Goal: Information Seeking & Learning: Learn about a topic

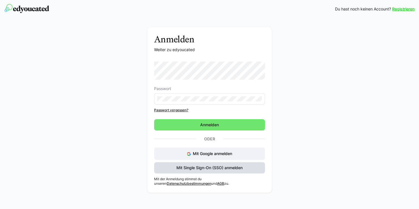
click at [231, 168] on span "Mit Single Sign-On (SSO) anmelden" at bounding box center [209, 168] width 68 height 6
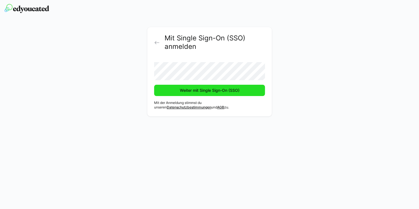
click at [180, 90] on span "Weiter mit Single Sign-On (SSO)" at bounding box center [209, 91] width 61 height 6
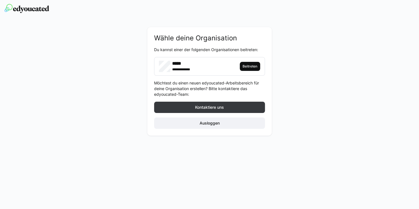
click at [250, 66] on span "Beitreten" at bounding box center [250, 66] width 16 height 5
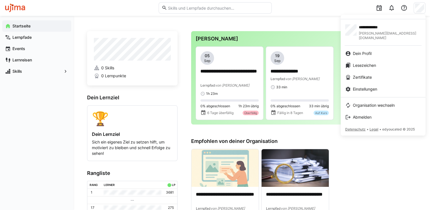
click at [267, 22] on div at bounding box center [215, 105] width 430 height 210
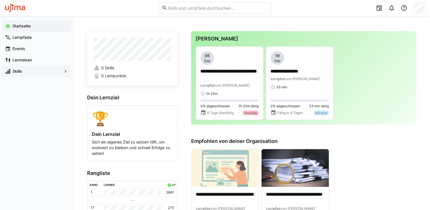
click at [63, 72] on eds-icon at bounding box center [66, 71] width 6 height 6
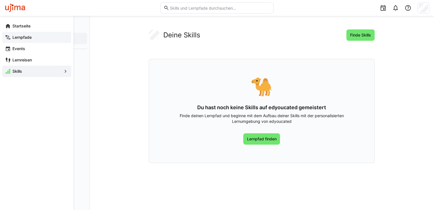
click at [33, 39] on span "Lernpfade" at bounding box center [40, 37] width 57 height 6
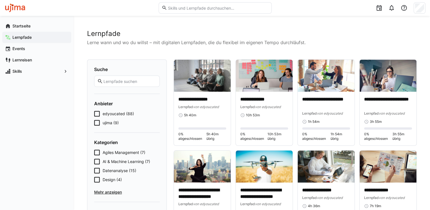
click at [97, 124] on icon at bounding box center [97, 123] width 6 height 6
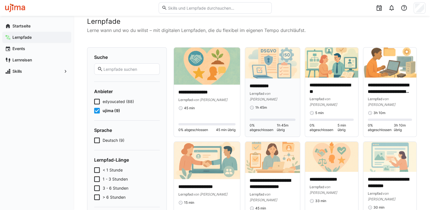
scroll to position [9, 0]
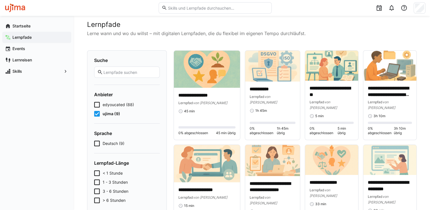
click at [98, 106] on icon at bounding box center [97, 105] width 6 height 6
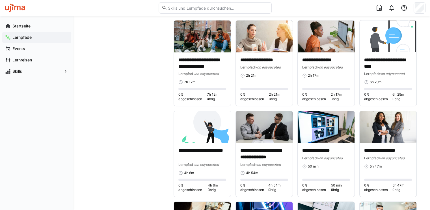
scroll to position [402, 0]
